Goal: Check status

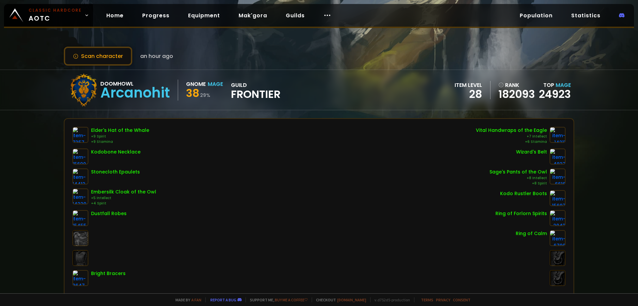
scroll to position [33, 0]
click at [101, 60] on button "Scan character" at bounding box center [98, 56] width 68 height 19
